Goal: Information Seeking & Learning: Learn about a topic

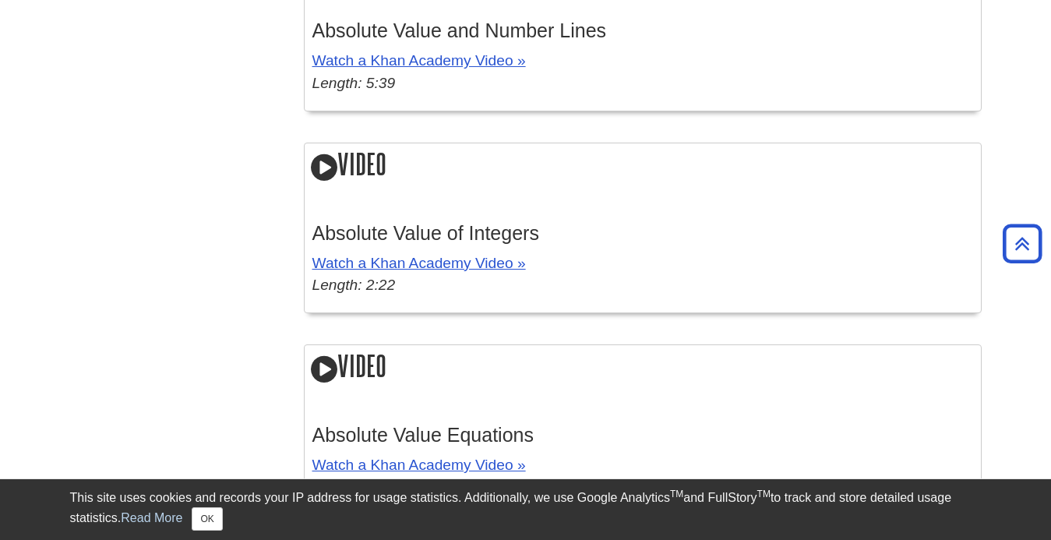
scroll to position [2451, 0]
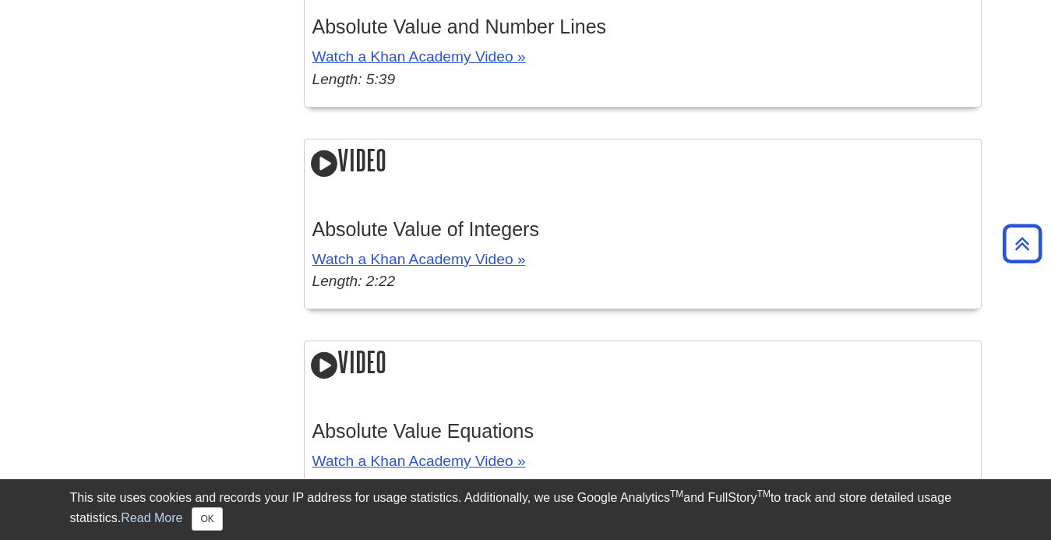
click at [441, 270] on p "Watch a Khan Academy Video » Length: 2:22" at bounding box center [642, 271] width 661 height 45
click at [439, 265] on link "Watch a Khan Academy Video »" at bounding box center [419, 259] width 214 height 16
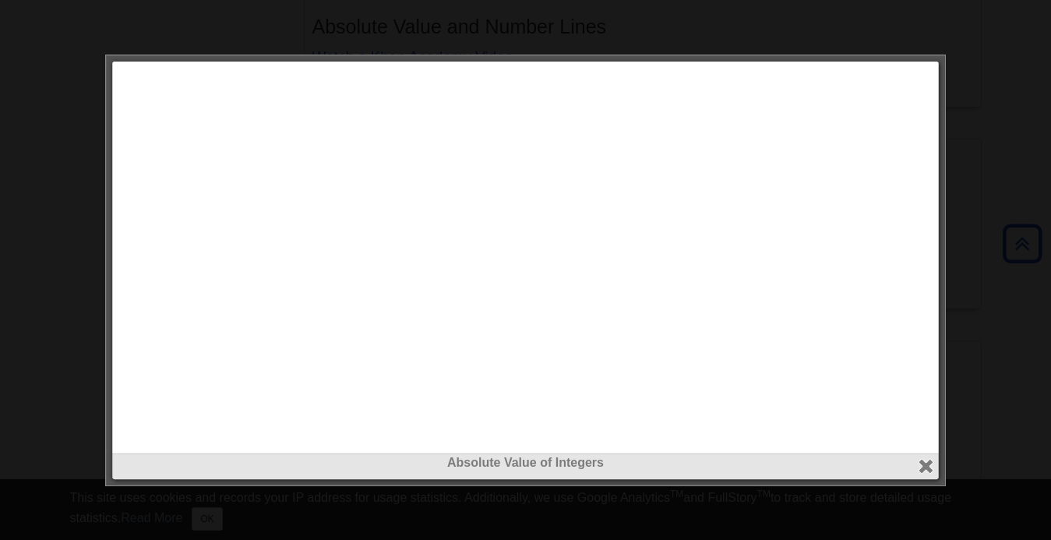
click at [933, 477] on div at bounding box center [525, 470] width 819 height 34
drag, startPoint x: 933, startPoint y: 477, endPoint x: 925, endPoint y: 467, distance: 13.3
click at [925, 467] on div "Absolute Value of Integers close" at bounding box center [525, 271] width 841 height 432
click at [925, 467] on button "close" at bounding box center [926, 466] width 18 height 18
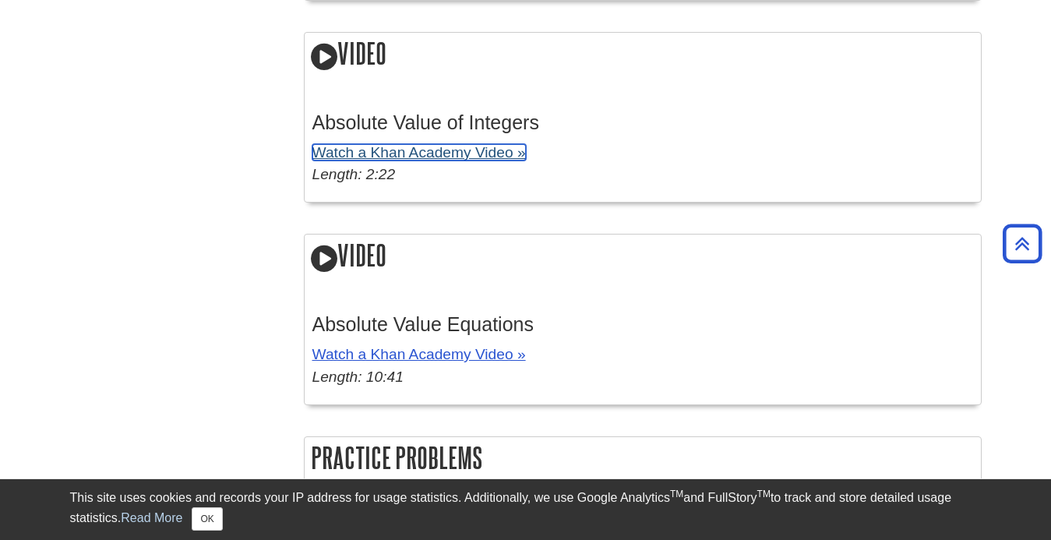
scroll to position [2559, 0]
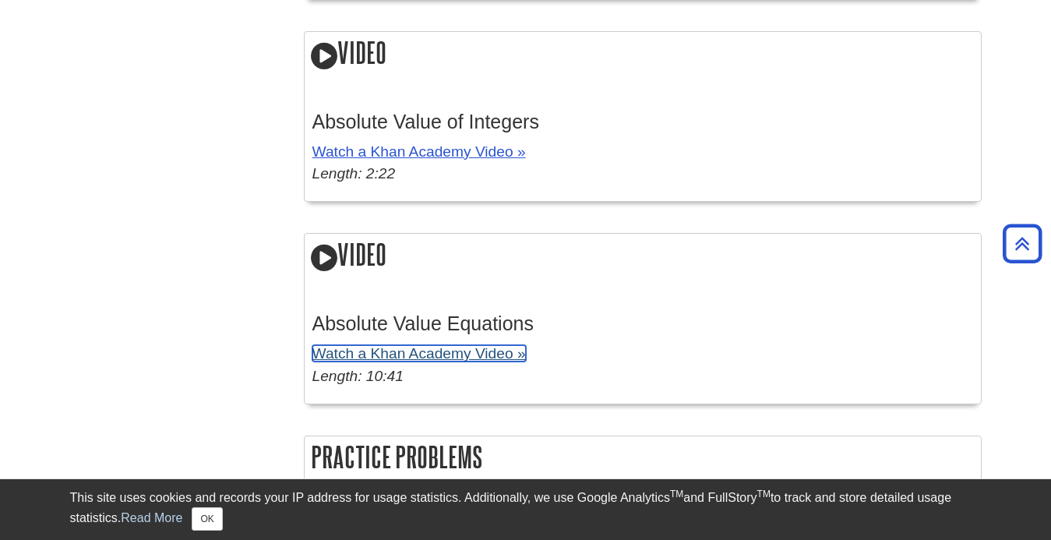
click at [448, 350] on link "Watch a Khan Academy Video »" at bounding box center [419, 353] width 214 height 16
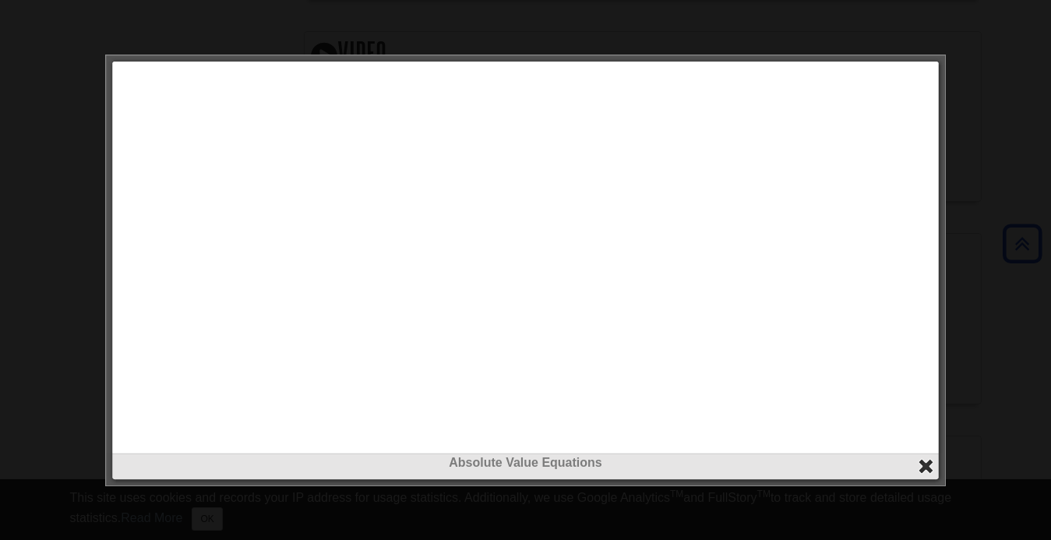
click at [930, 471] on button "close" at bounding box center [926, 466] width 18 height 18
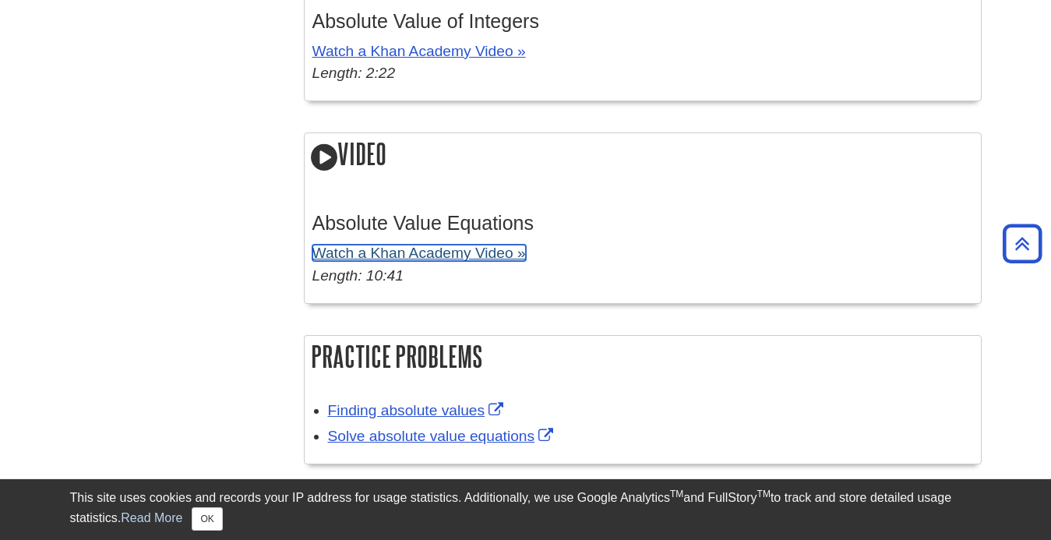
scroll to position [2661, 0]
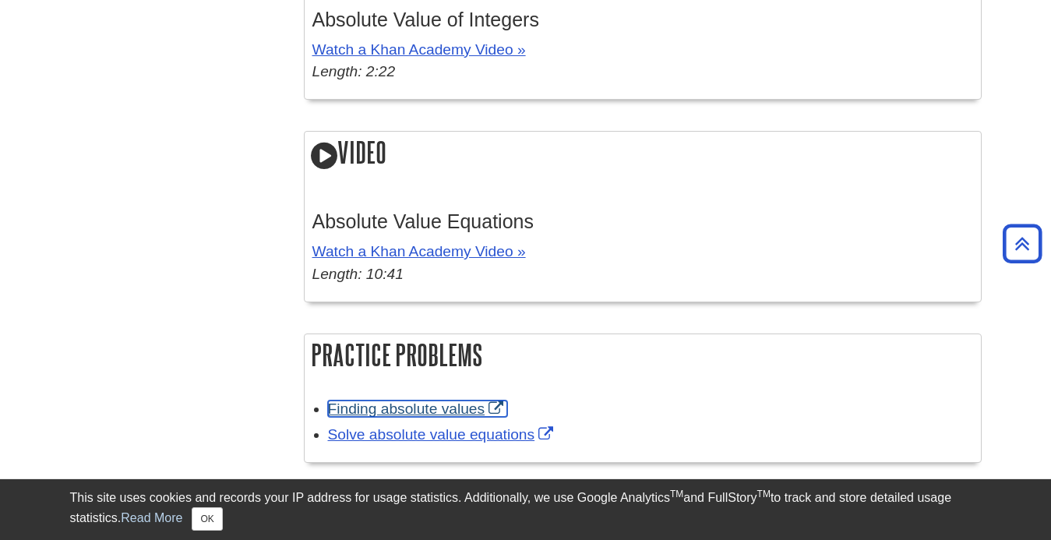
click at [446, 408] on link "Finding absolute values" at bounding box center [418, 409] width 180 height 16
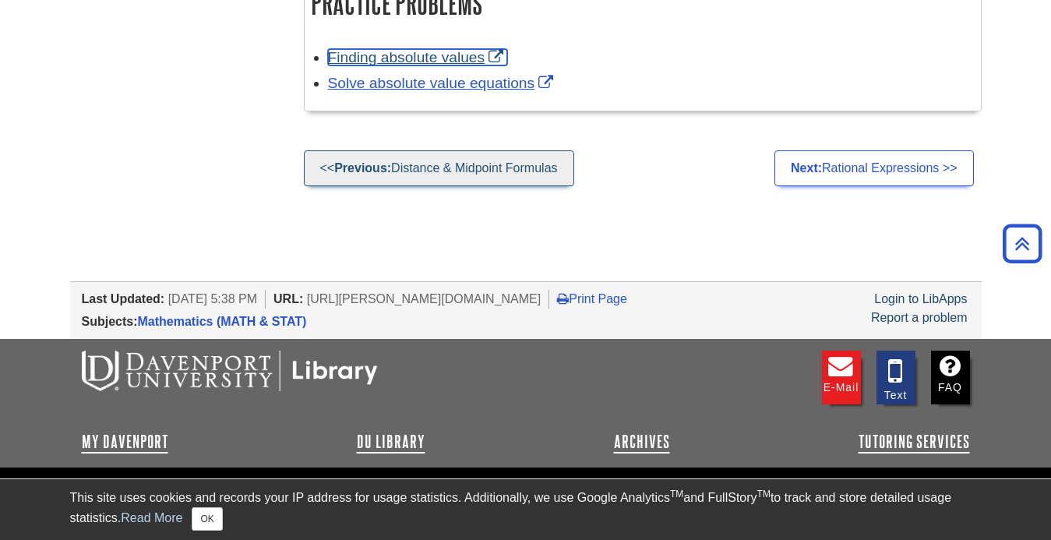
scroll to position [2990, 0]
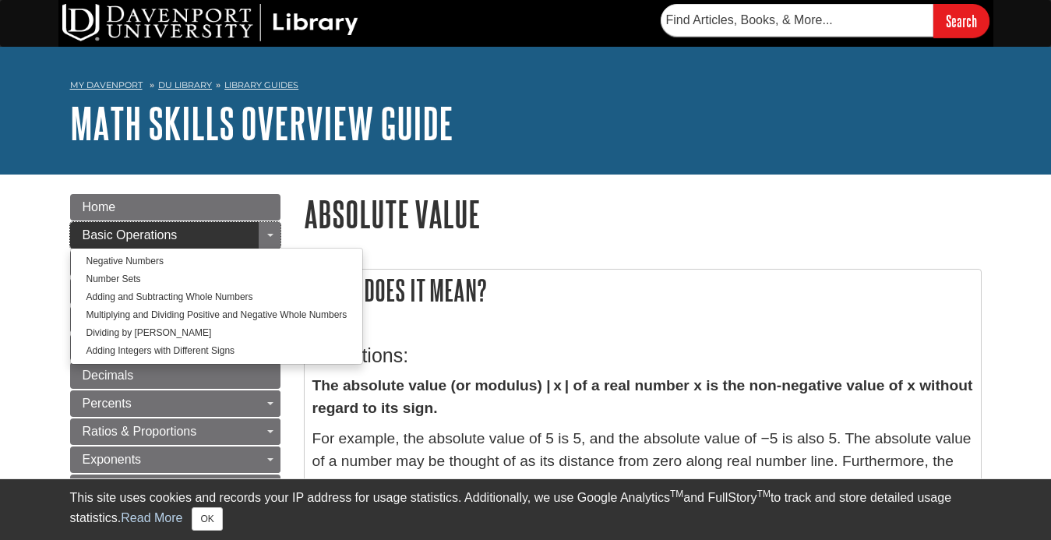
click at [179, 231] on link "Basic Operations" at bounding box center [175, 235] width 210 height 26
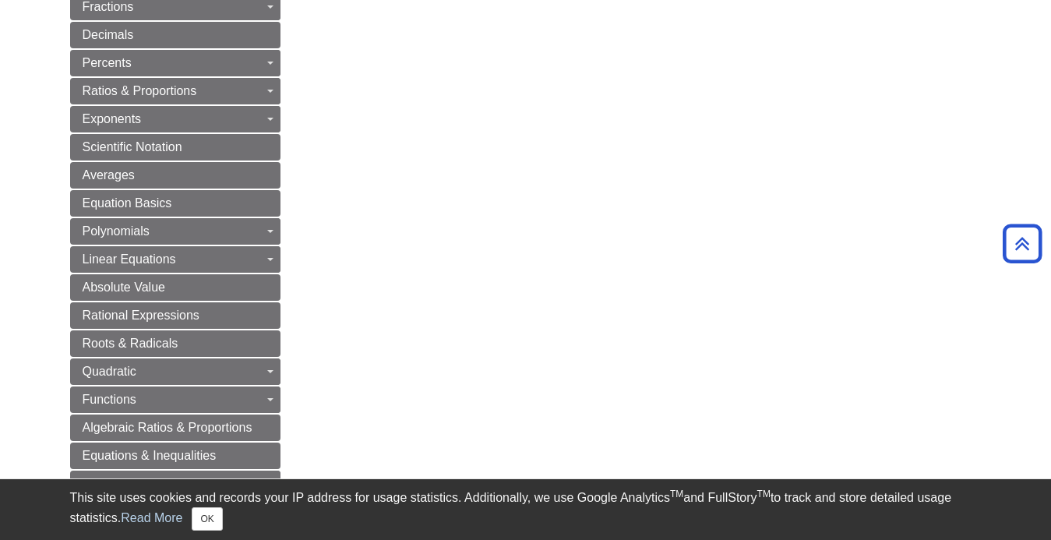
scroll to position [616, 0]
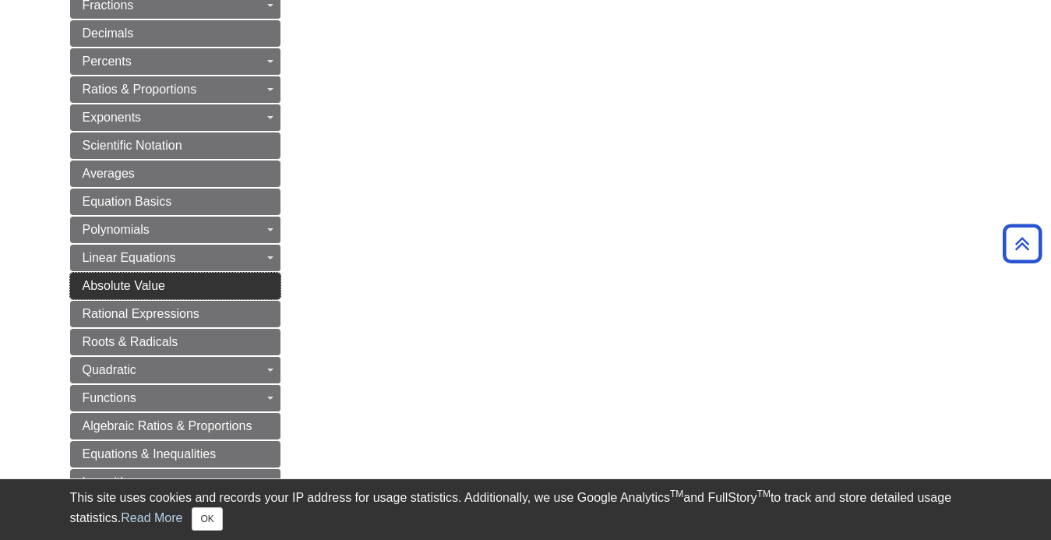
click at [218, 290] on link "Absolute Value" at bounding box center [175, 286] width 210 height 26
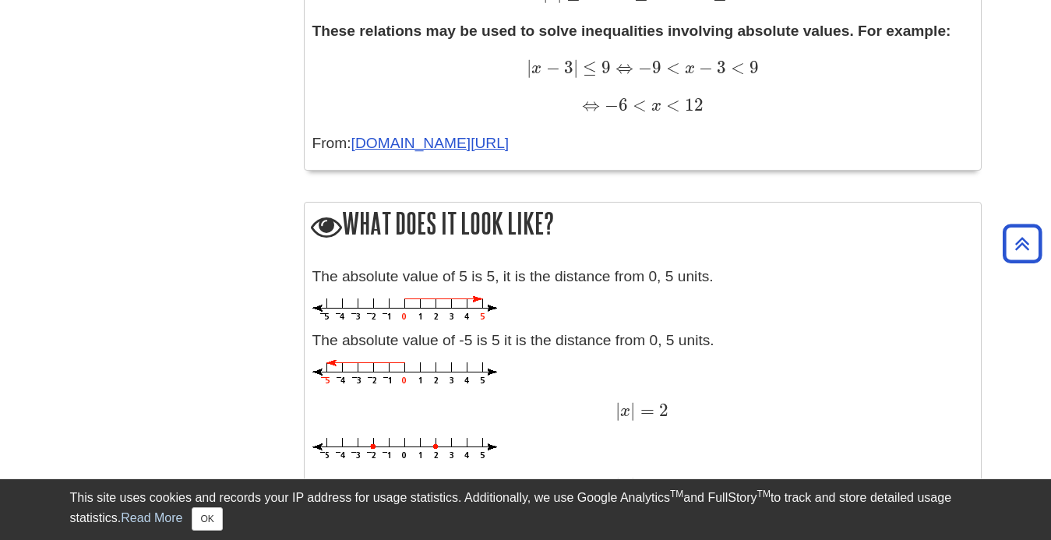
scroll to position [1404, 0]
click at [447, 136] on link "en.wikipedia.org/wiki/Absolute_value" at bounding box center [430, 142] width 158 height 16
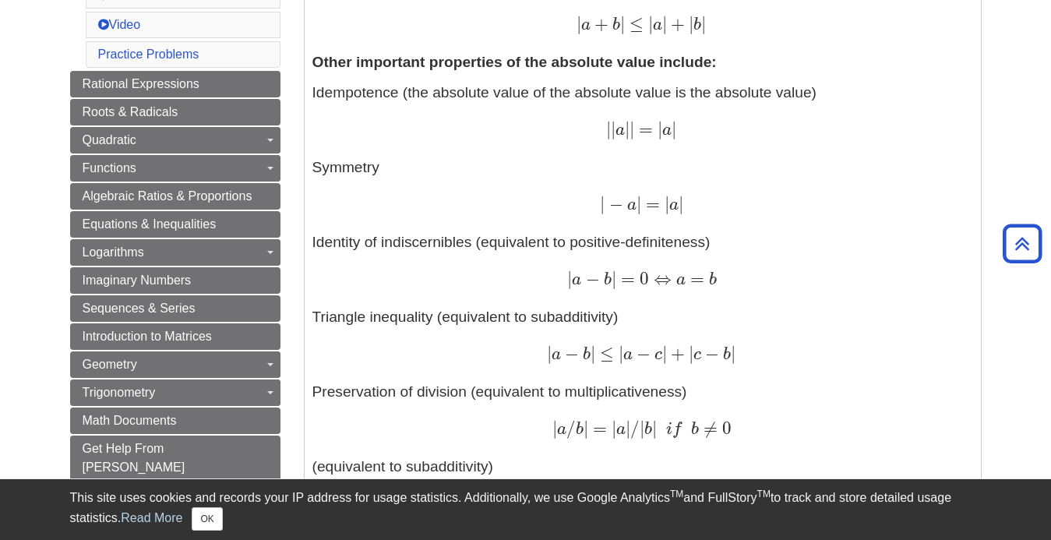
scroll to position [801, 0]
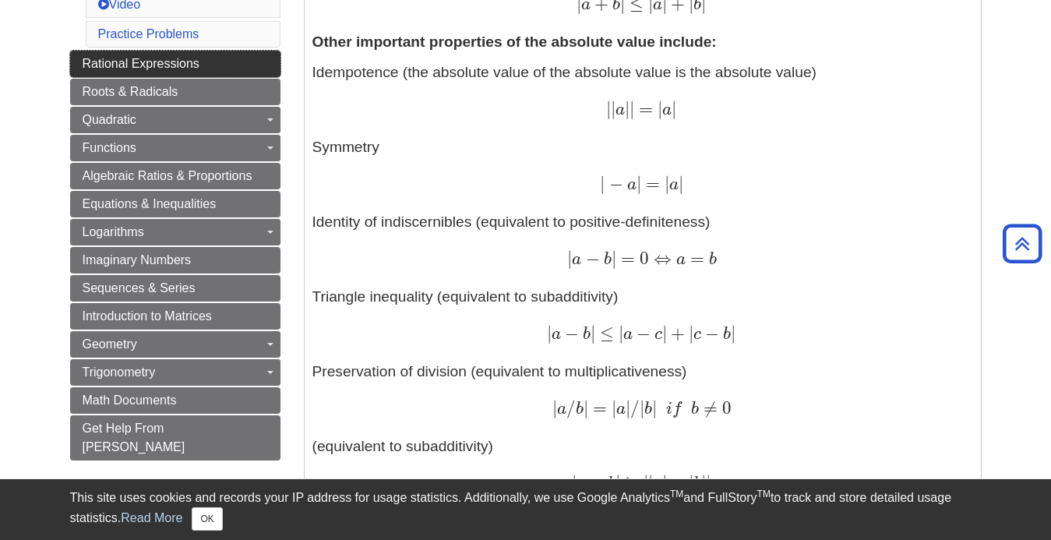
click at [241, 76] on link "Rational Expressions" at bounding box center [175, 64] width 210 height 26
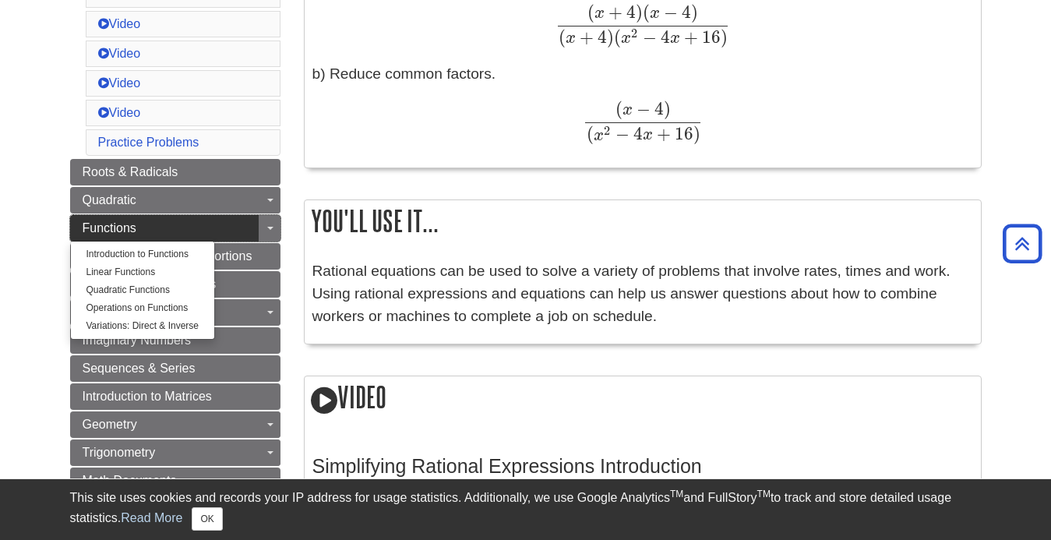
scroll to position [796, 0]
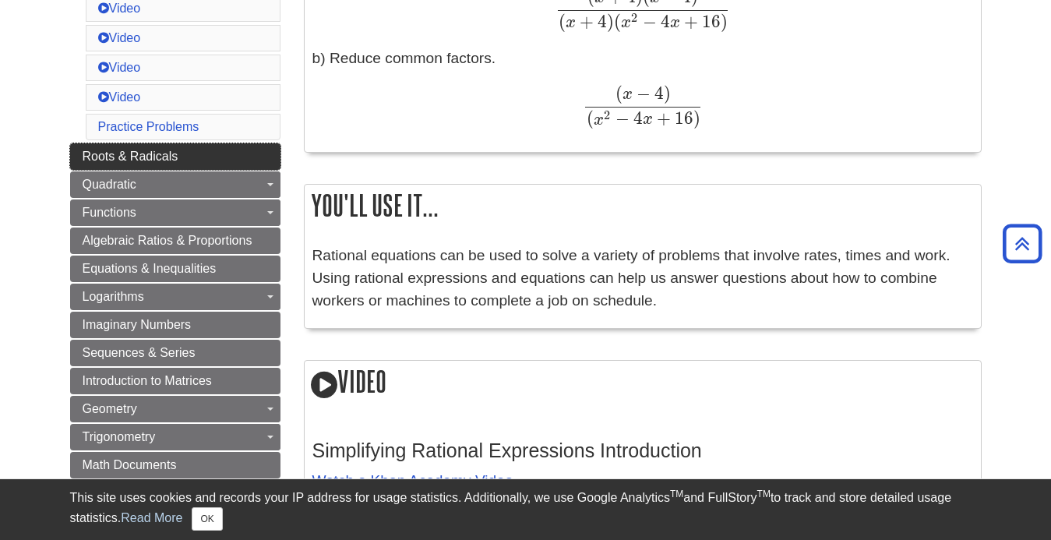
click at [199, 154] on link "Roots & Radicals" at bounding box center [175, 156] width 210 height 26
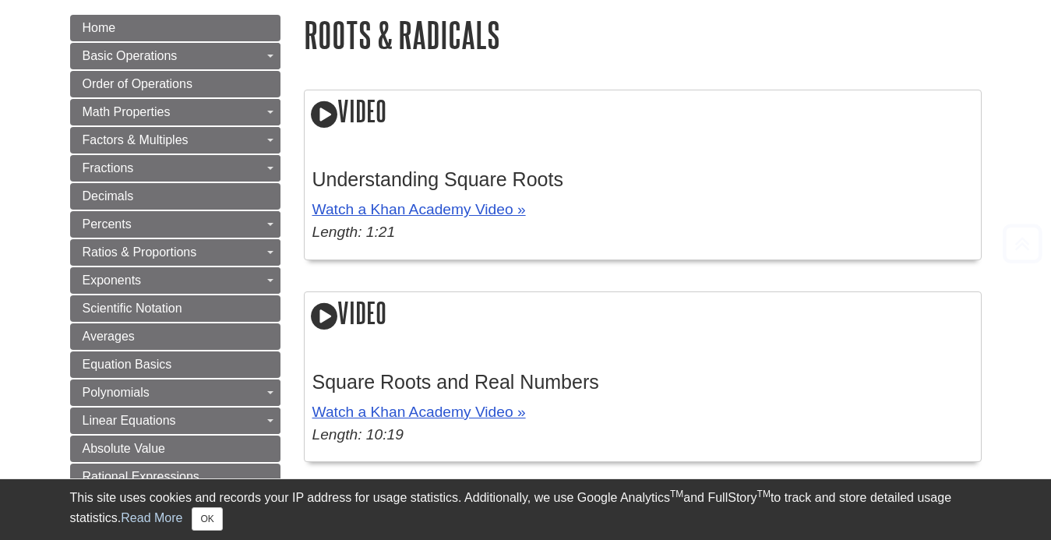
scroll to position [185, 0]
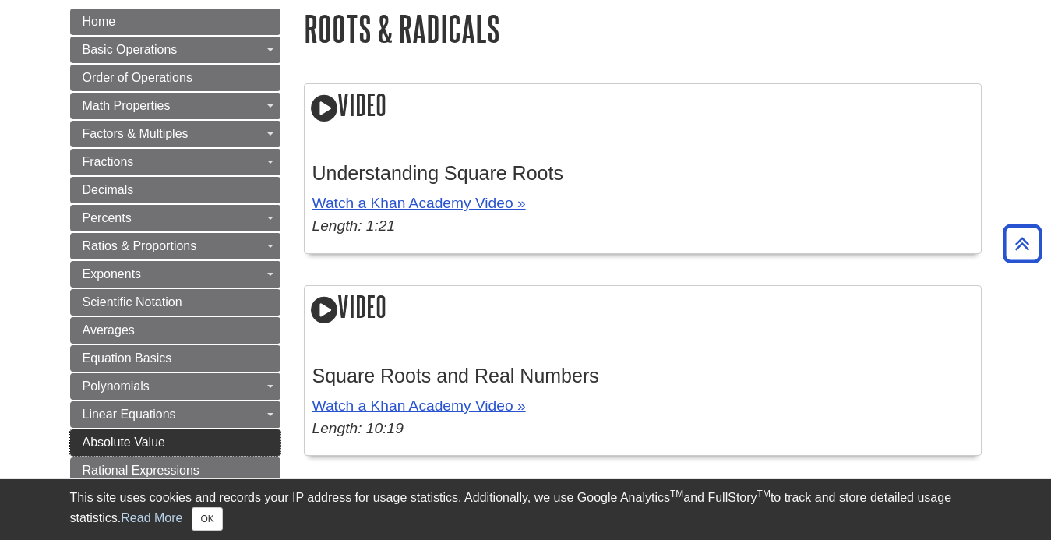
click at [184, 455] on link "Absolute Value" at bounding box center [175, 442] width 210 height 26
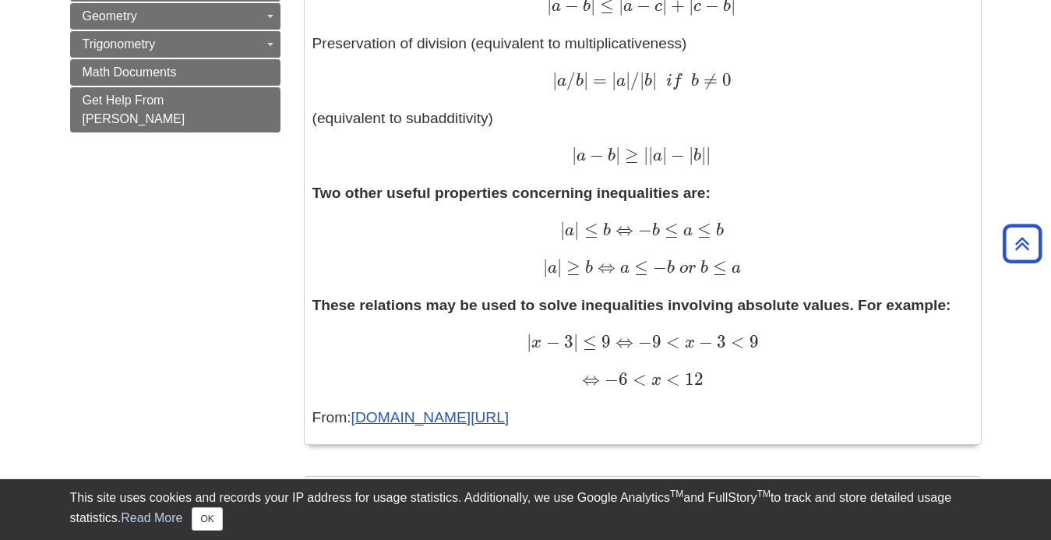
scroll to position [1145, 0]
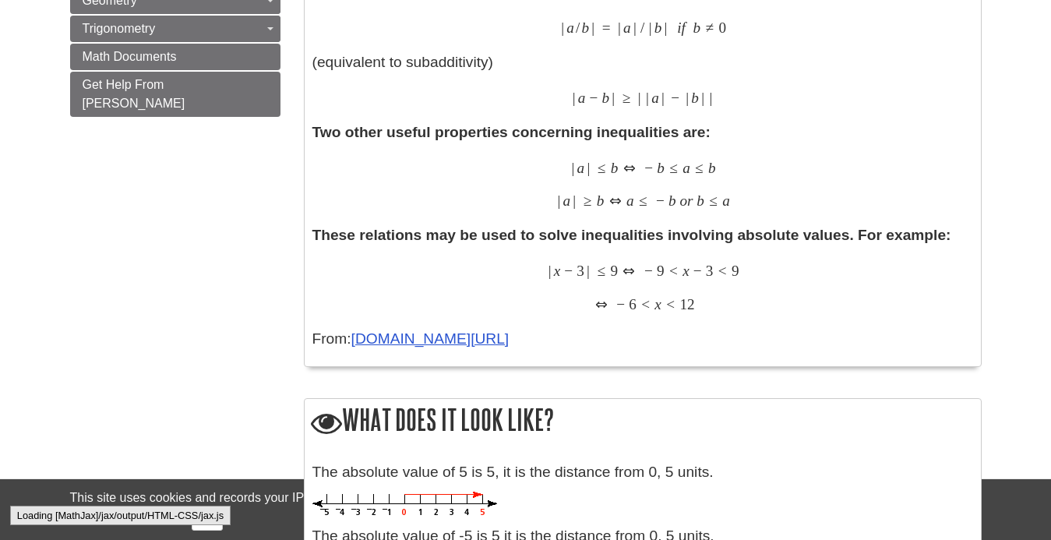
scroll to position [1145, 0]
